Goal: Task Accomplishment & Management: Manage account settings

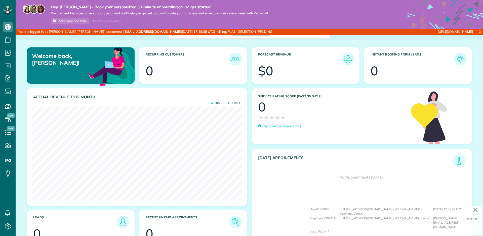
scroll to position [93, 210]
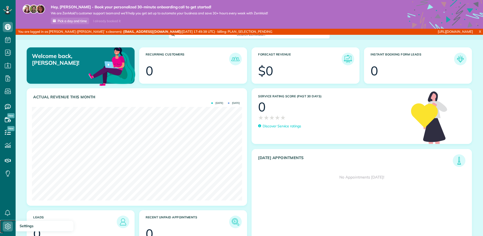
click at [4, 228] on icon at bounding box center [8, 226] width 10 height 10
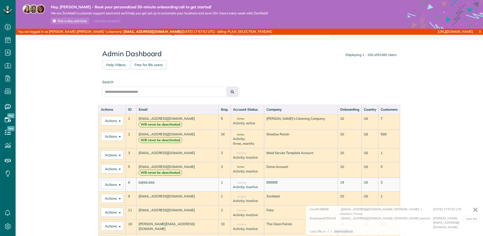
scroll to position [236, 16]
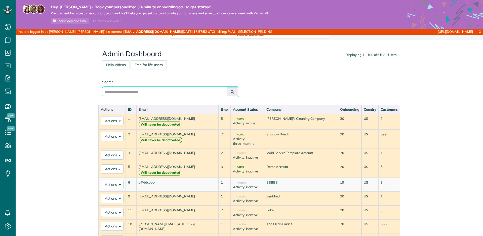
click at [188, 87] on input "text" at bounding box center [170, 91] width 137 height 11
paste input "**********"
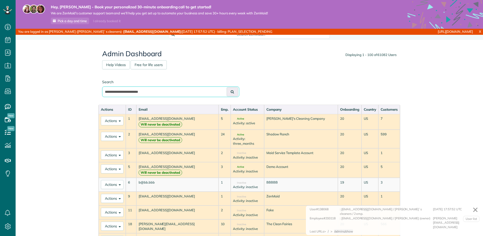
type input "**********"
click at [227, 87] on button at bounding box center [232, 91] width 11 height 9
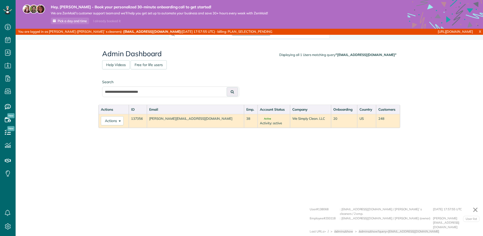
scroll to position [2, 2]
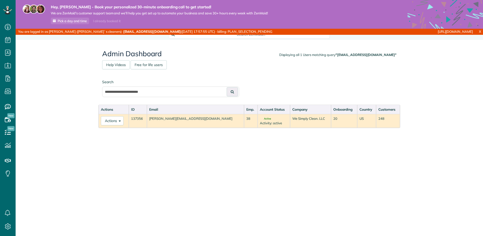
click at [173, 120] on td "laura@wesimplycleanllc.com" at bounding box center [195, 121] width 97 height 14
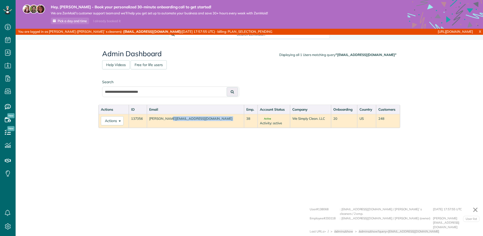
copy tr "laura@wesimplycleanllc.com"
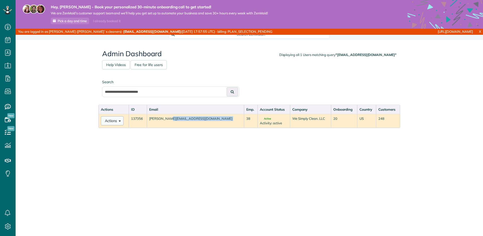
click at [111, 121] on button "Actions" at bounding box center [112, 120] width 23 height 9
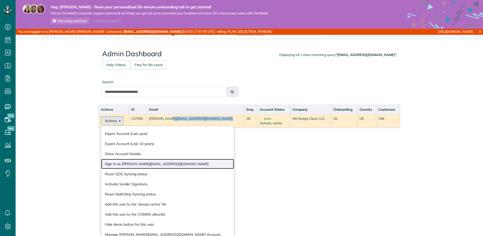
click at [132, 162] on link "Sign In as laura@wesimplycleanllc.com" at bounding box center [167, 164] width 133 height 10
